Goal: Information Seeking & Learning: Learn about a topic

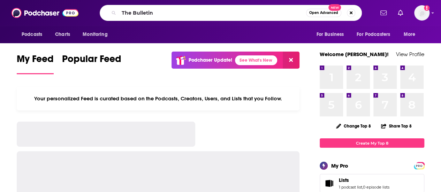
type input "The Bulletin"
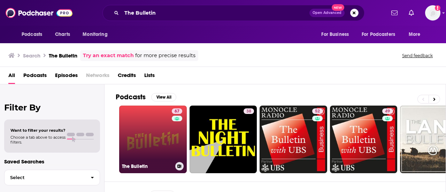
click at [150, 142] on link "67 The Bulletin" at bounding box center [153, 140] width 68 height 68
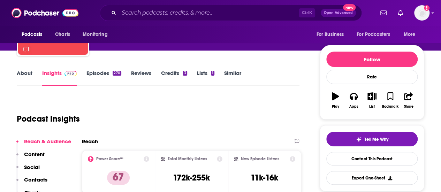
scroll to position [71, 0]
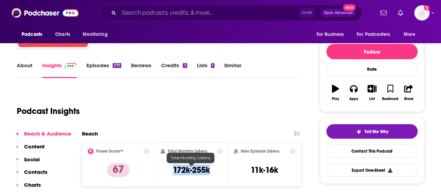
drag, startPoint x: 169, startPoint y: 171, endPoint x: 214, endPoint y: 170, distance: 44.6
click at [214, 170] on div "Total Monthly Listens 172k-255k" at bounding box center [192, 164] width 62 height 32
copy h3 "172k-255k"
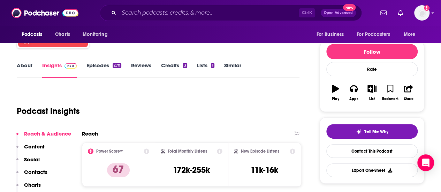
click at [67, 114] on h1 "Podcast Insights" at bounding box center [48, 111] width 63 height 10
click at [208, 107] on div "Podcast Insights" at bounding box center [155, 107] width 277 height 36
